Goal: Information Seeking & Learning: Learn about a topic

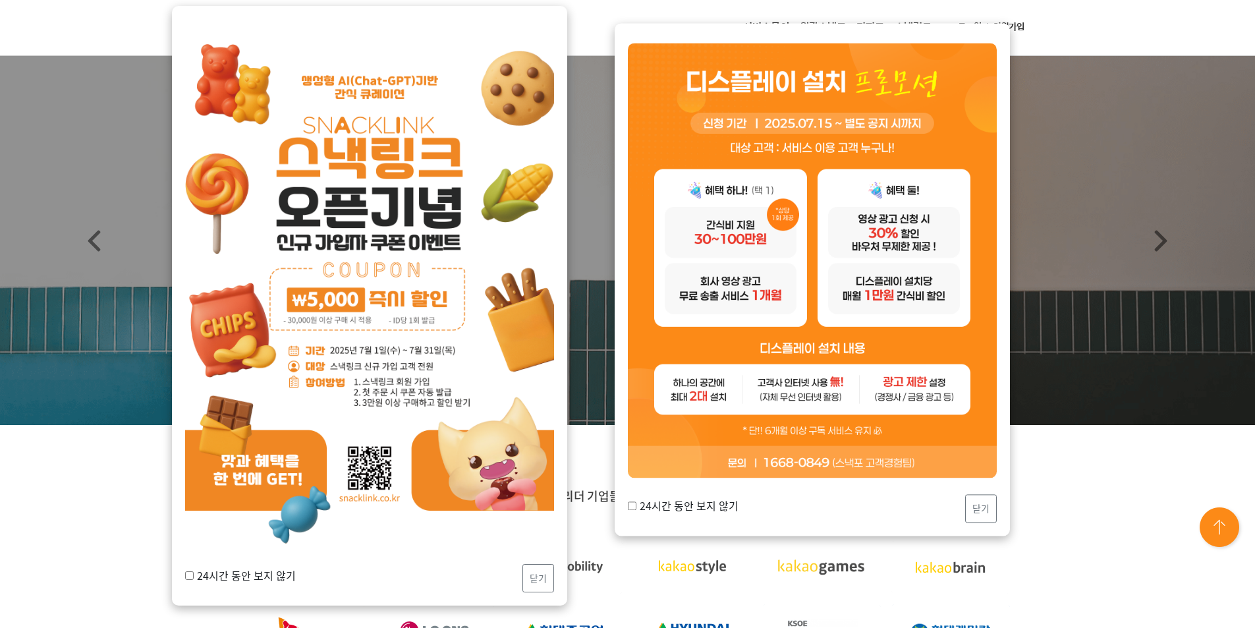
click at [188, 577] on input "24시간 동안 보지 않기" at bounding box center [189, 575] width 9 height 9
checkbox input "true"
click at [537, 582] on button "닫기" at bounding box center [539, 578] width 32 height 28
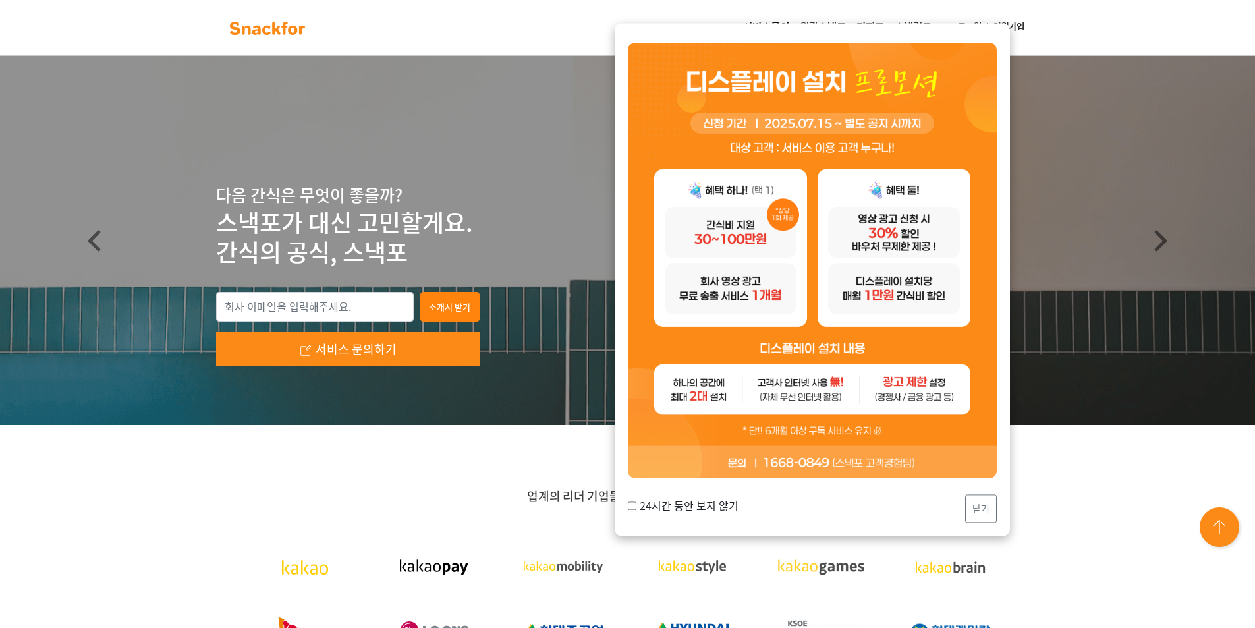
click at [634, 503] on input "24시간 동안 보지 않기" at bounding box center [632, 505] width 9 height 9
checkbox input "true"
click at [977, 509] on button "닫기" at bounding box center [981, 508] width 32 height 28
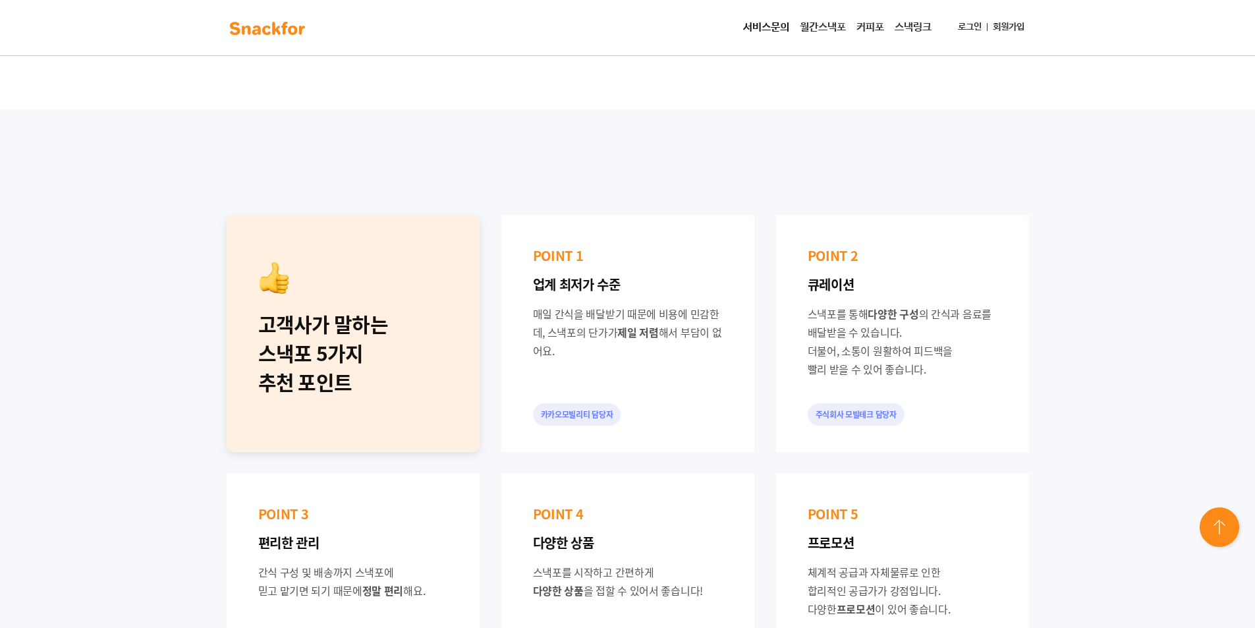
scroll to position [791, 0]
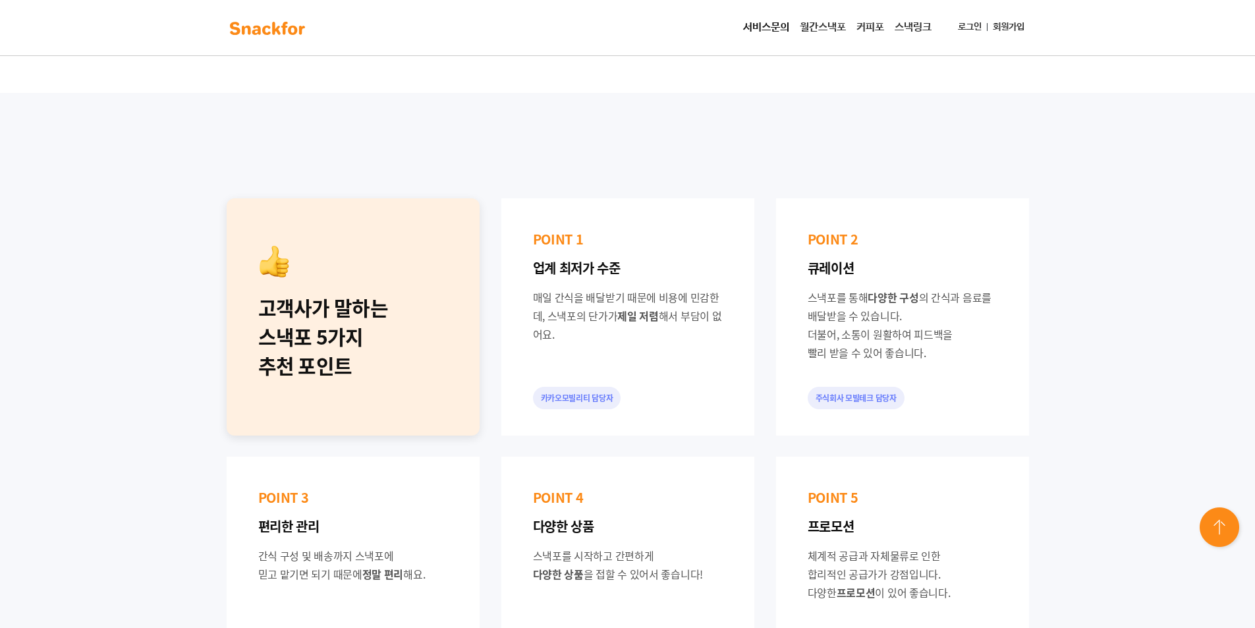
click at [444, 337] on div "고객사가 말하는 스낵포 5가지 추천 포인트" at bounding box center [353, 336] width 190 height 87
click at [344, 374] on div "고객사가 말하는 스낵포 5가지 추천 포인트" at bounding box center [353, 336] width 190 height 87
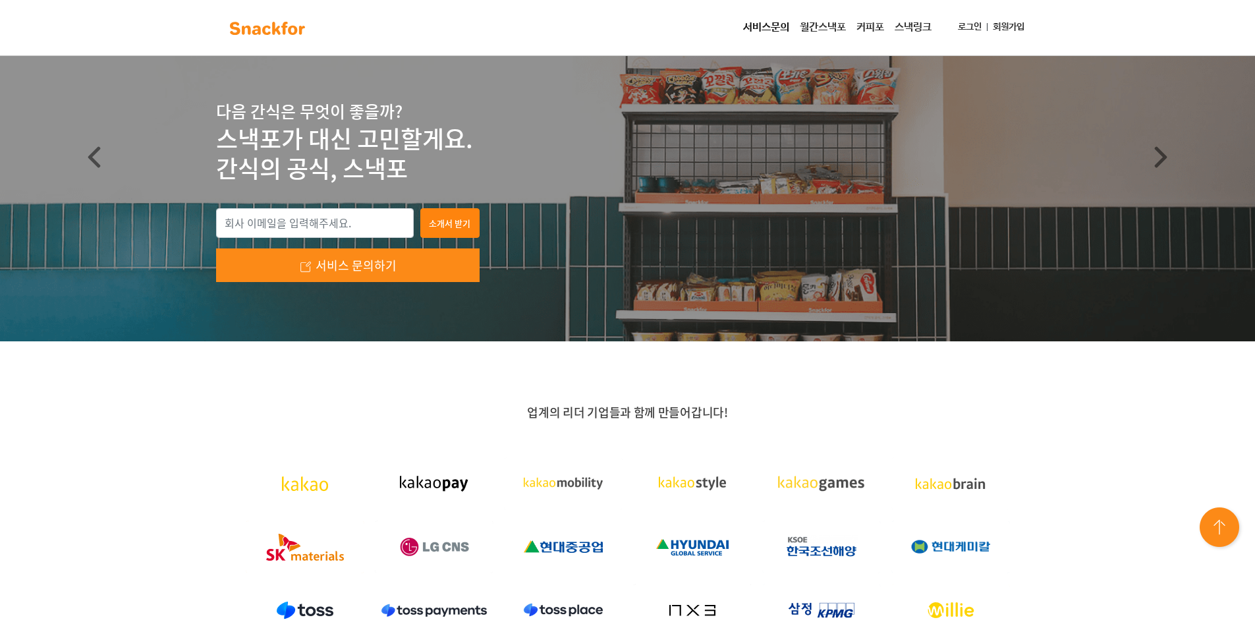
scroll to position [0, 0]
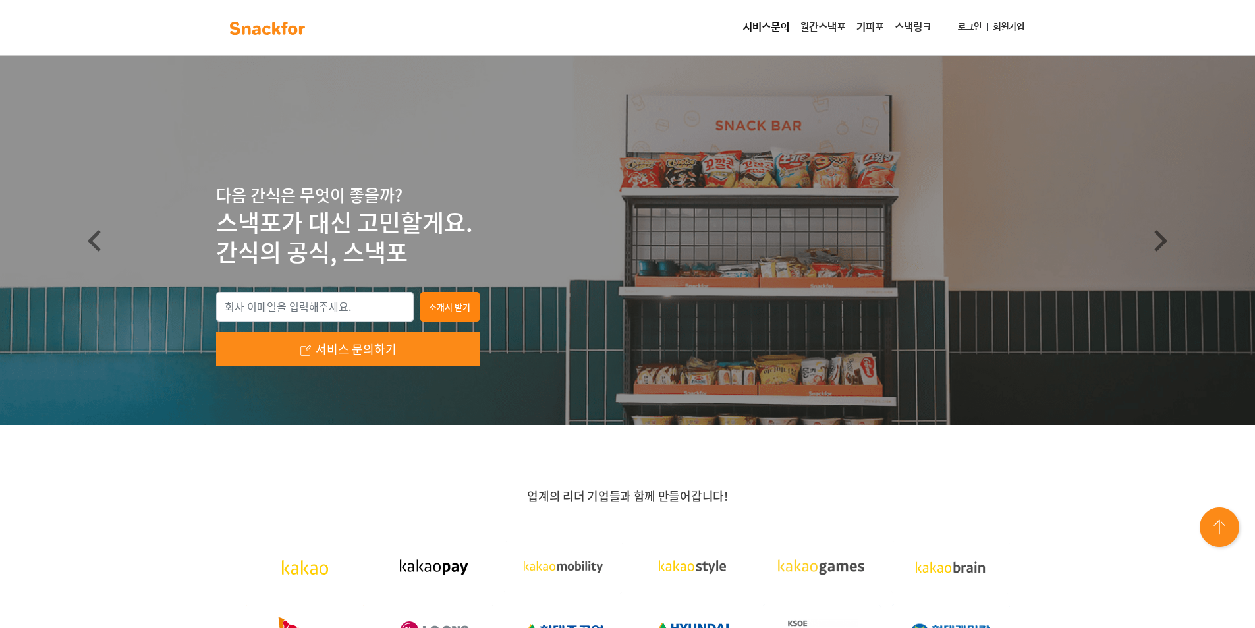
click at [772, 22] on link "서비스문의" at bounding box center [766, 27] width 57 height 26
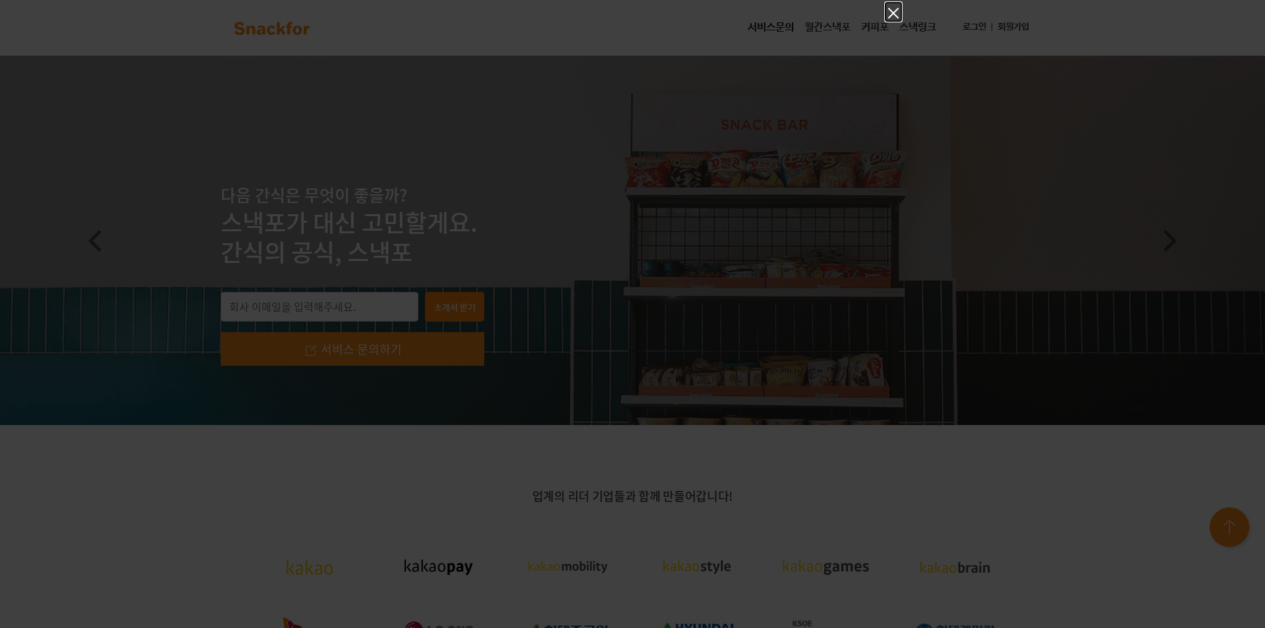
click at [886, 9] on icon "Close" at bounding box center [894, 13] width 16 height 16
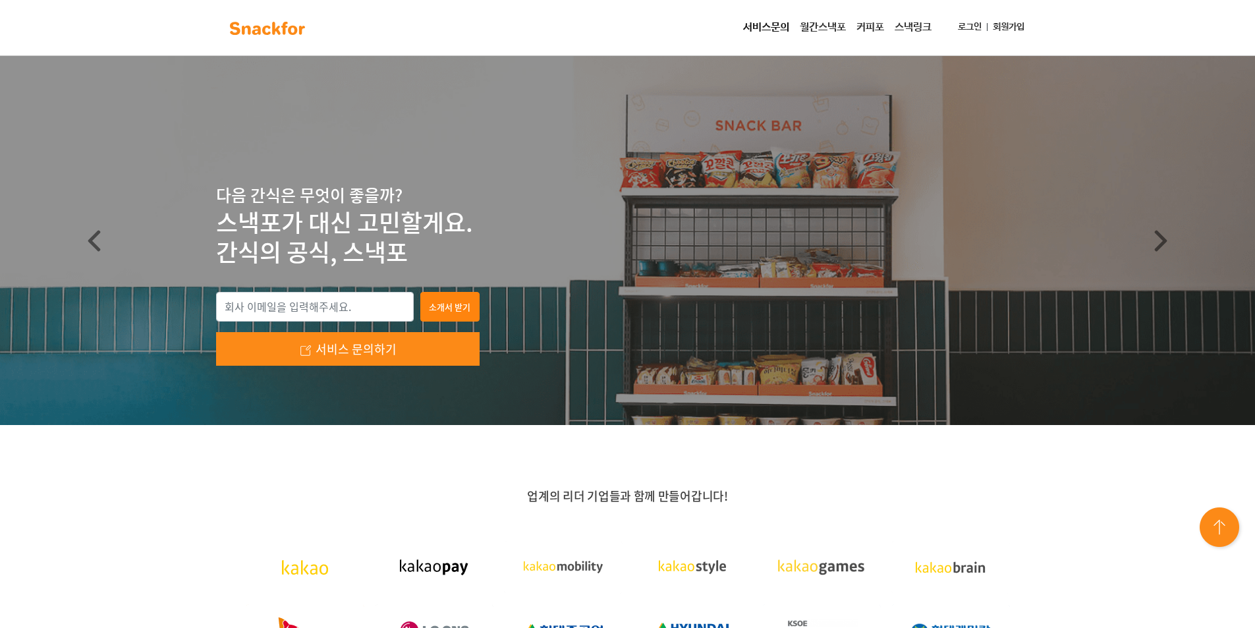
click at [819, 25] on link "월간스낵포" at bounding box center [823, 27] width 57 height 26
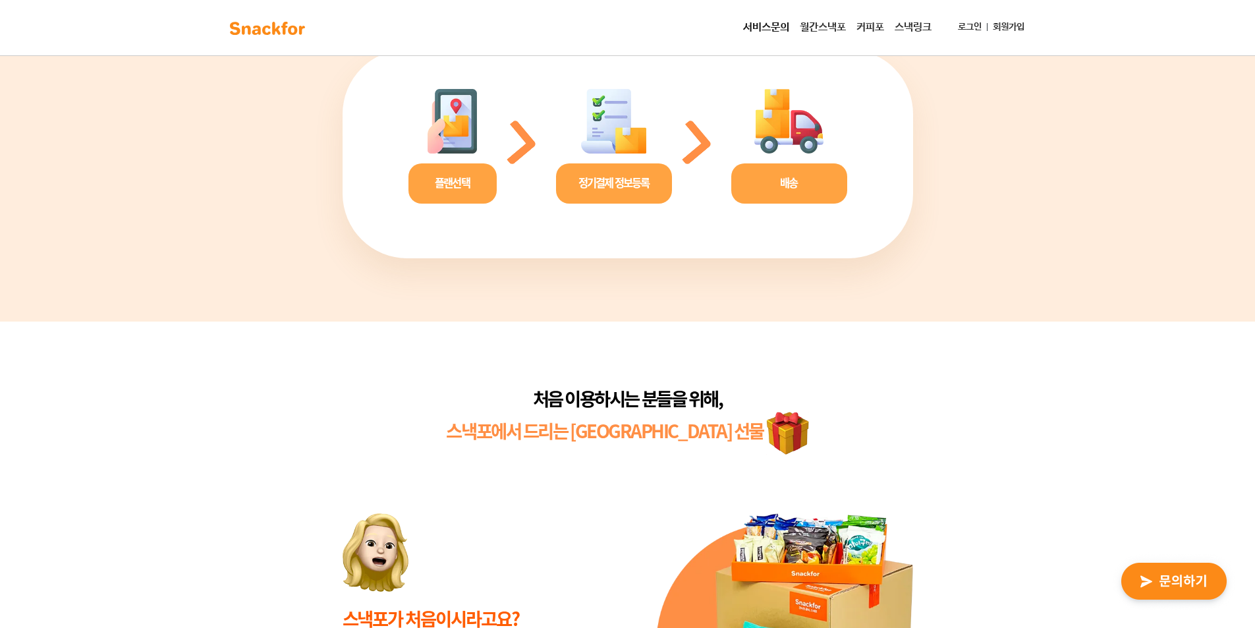
scroll to position [2438, 0]
